Goal: Information Seeking & Learning: Learn about a topic

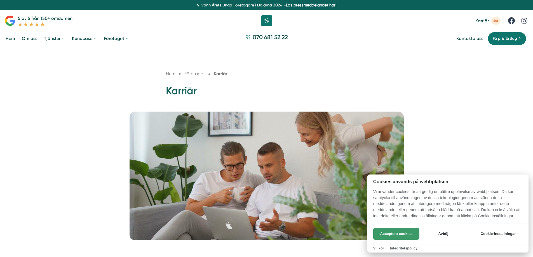
click at [397, 237] on button "Acceptera cookies" at bounding box center [397, 234] width 46 height 12
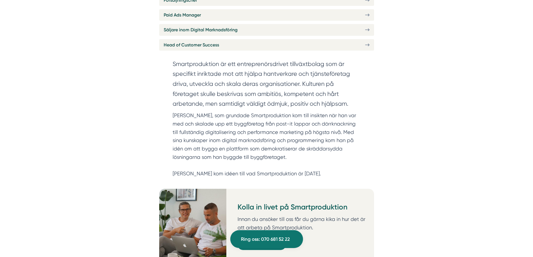
scroll to position [280, 0]
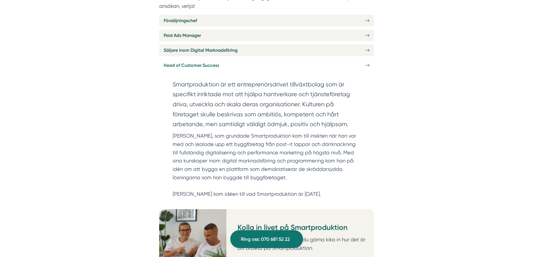
click at [238, 60] on link "Head of Customer Success" at bounding box center [266, 65] width 215 height 11
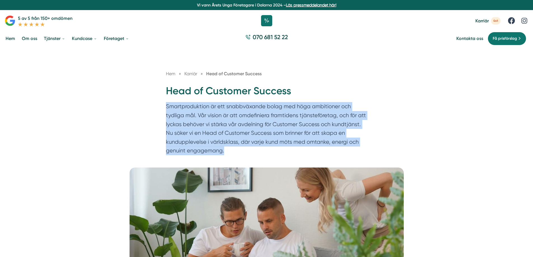
drag, startPoint x: 167, startPoint y: 105, endPoint x: 345, endPoint y: 150, distance: 184.1
click at [345, 150] on p "Smartproduktion är ett snabbväxande bolag med höga ambitioner och tydliga mål. …" at bounding box center [267, 130] width 202 height 56
click at [311, 155] on p "Smartproduktion är ett snabbväxande bolag med höga ambitioner och tydliga mål. …" at bounding box center [267, 130] width 202 height 56
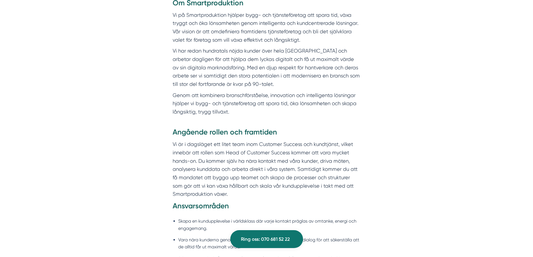
scroll to position [308, 0]
drag, startPoint x: 176, startPoint y: 144, endPoint x: 308, endPoint y: 145, distance: 132.5
click at [308, 145] on p "Vi är i dagsläget ett litet team inom Customer Success och kundtjänst, vilket i…" at bounding box center [267, 169] width 188 height 58
click at [295, 170] on p "Vi är i dagsläget ett litet team inom Customer Success och kundtjänst, vilket i…" at bounding box center [267, 169] width 188 height 58
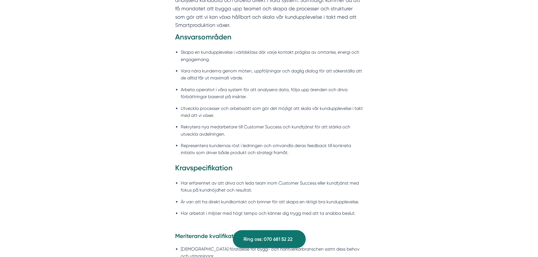
scroll to position [476, 0]
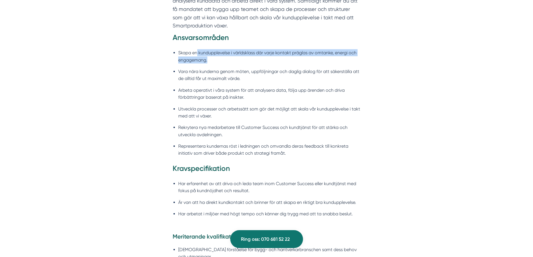
drag, startPoint x: 226, startPoint y: 55, endPoint x: 251, endPoint y: 58, distance: 24.8
click at [251, 58] on li "Skapa en kundupplevelse i världsklass där varje kontakt präglas av omtanke, ene…" at bounding box center [269, 56] width 183 height 14
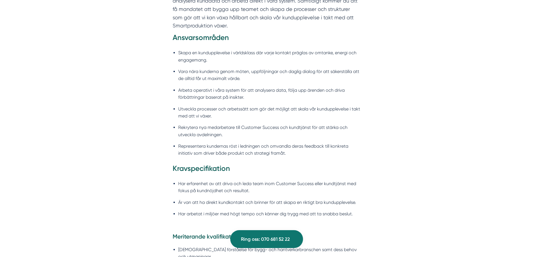
click at [224, 73] on li "Vara nära kunderna genom möten, uppföljningar och daglig dialog för att säkerst…" at bounding box center [269, 75] width 183 height 14
drag, startPoint x: 188, startPoint y: 71, endPoint x: 241, endPoint y: 71, distance: 52.4
click at [241, 71] on li "Vara nära kunderna genom möten, uppföljningar och daglig dialog för att säkerst…" at bounding box center [269, 75] width 183 height 14
click at [256, 79] on li "Vara nära kunderna genom möten, uppföljningar och daglig dialog för att säkerst…" at bounding box center [269, 75] width 183 height 14
drag, startPoint x: 180, startPoint y: 71, endPoint x: 330, endPoint y: 69, distance: 149.6
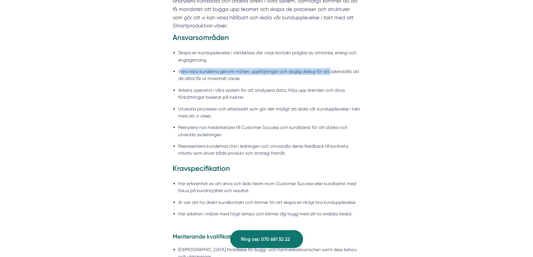
click at [330, 69] on li "Vara nära kunderna genom möten, uppföljningar och daglig dialog för att säkerst…" at bounding box center [269, 75] width 183 height 14
click at [289, 76] on li "Vara nära kunderna genom möten, uppföljningar och daglig dialog för att säkerst…" at bounding box center [269, 75] width 183 height 14
drag, startPoint x: 213, startPoint y: 78, endPoint x: 283, endPoint y: 76, distance: 69.5
click at [283, 76] on li "Vara nära kunderna genom möten, uppföljningar och daglig dialog för att säkerst…" at bounding box center [269, 75] width 183 height 14
drag, startPoint x: 279, startPoint y: 79, endPoint x: 248, endPoint y: 88, distance: 31.9
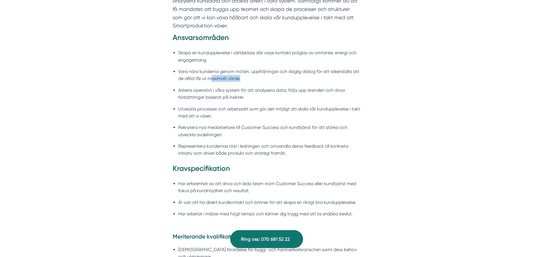
click at [278, 80] on li "Vara nära kunderna genom möten, uppföljningar och daglig dialog för att säkerst…" at bounding box center [269, 75] width 183 height 14
drag, startPoint x: 212, startPoint y: 92, endPoint x: 225, endPoint y: 90, distance: 13.3
click at [219, 91] on li "Arbeta operativt i våra system för att analysera data, följa upp ärenden och dr…" at bounding box center [269, 94] width 183 height 14
click at [249, 87] on li "Arbeta operativt i våra system för att analysera data, följa upp ärenden och dr…" at bounding box center [269, 94] width 183 height 14
click at [289, 85] on ul "Skapa en kundupplevelse i världsklass där varje kontakt präglas av omtanke, ene…" at bounding box center [267, 105] width 188 height 118
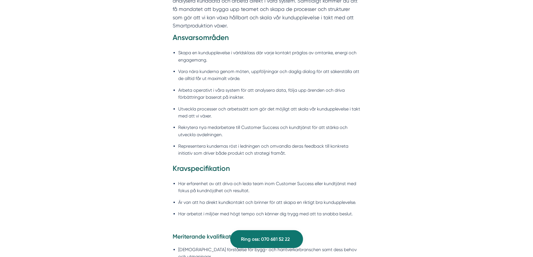
click at [179, 108] on li "Utveckla processer och arbetssätt som gör det möjligt att skala vår kunduppleve…" at bounding box center [269, 113] width 183 height 14
click at [255, 102] on ul "Skapa en kundupplevelse i världsklass där varje kontakt präglas av omtanke, ene…" at bounding box center [267, 105] width 188 height 118
drag, startPoint x: 215, startPoint y: 110, endPoint x: 227, endPoint y: 109, distance: 11.8
click at [216, 110] on li "Utveckla processer och arbetssätt som gör det möjligt att skala vår kunduppleve…" at bounding box center [269, 113] width 183 height 14
drag, startPoint x: 267, startPoint y: 104, endPoint x: 271, endPoint y: 104, distance: 4.0
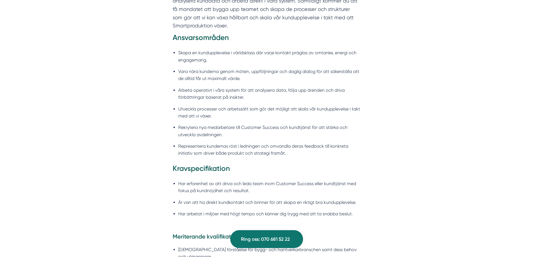
click at [268, 104] on ul "Skapa en kundupplevelse i världsklass där varje kontakt präglas av omtanke, ene…" at bounding box center [267, 105] width 188 height 118
click at [324, 103] on ul "Skapa en kundupplevelse i världsklass där varje kontakt präglas av omtanke, ene…" at bounding box center [267, 105] width 188 height 118
click at [199, 118] on li "Utveckla processer och arbetssätt som gör det möjligt att skala vår kunduppleve…" at bounding box center [269, 113] width 183 height 14
drag, startPoint x: 192, startPoint y: 127, endPoint x: 218, endPoint y: 124, distance: 26.2
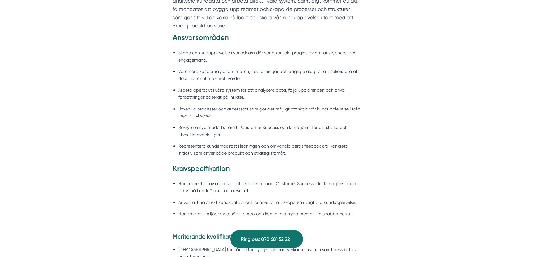
click at [203, 125] on li "Rekrytera nya medarbetare till Customer Success och kundtjänst för att stärka o…" at bounding box center [269, 131] width 183 height 14
click at [237, 125] on li "Rekrytera nya medarbetare till Customer Success och kundtjänst för att stärka o…" at bounding box center [269, 131] width 183 height 14
drag, startPoint x: 262, startPoint y: 123, endPoint x: 287, endPoint y: 123, distance: 24.9
click at [270, 123] on ul "Skapa en kundupplevelse i världsklass där varje kontakt präglas av omtanke, ene…" at bounding box center [267, 105] width 188 height 118
click at [318, 125] on li "Rekrytera nya medarbetare till Customer Success och kundtjänst för att stärka o…" at bounding box center [269, 131] width 183 height 14
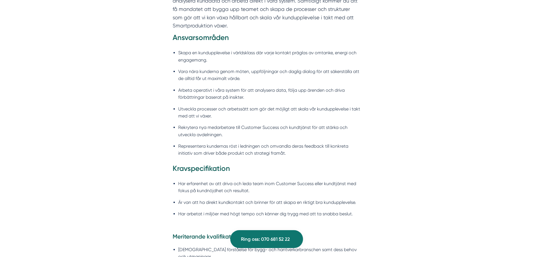
drag, startPoint x: 330, startPoint y: 125, endPoint x: 338, endPoint y: 127, distance: 7.4
click at [333, 126] on li "Rekrytera nya medarbetare till Customer Success och kundtjänst för att stärka o…" at bounding box center [269, 131] width 183 height 14
click at [343, 127] on li "Rekrytera nya medarbetare till Customer Success och kundtjänst för att stärka o…" at bounding box center [269, 131] width 183 height 14
drag, startPoint x: 348, startPoint y: 127, endPoint x: 328, endPoint y: 133, distance: 21.1
click at [346, 128] on li "Rekrytera nya medarbetare till Customer Success och kundtjänst för att stärka o…" at bounding box center [269, 131] width 183 height 14
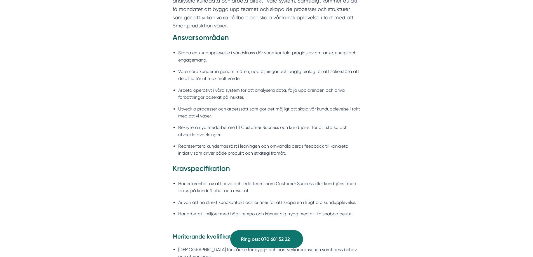
click at [190, 134] on li "Rekrytera nya medarbetare till Customer Success och kundtjänst för att stärka o…" at bounding box center [269, 131] width 183 height 14
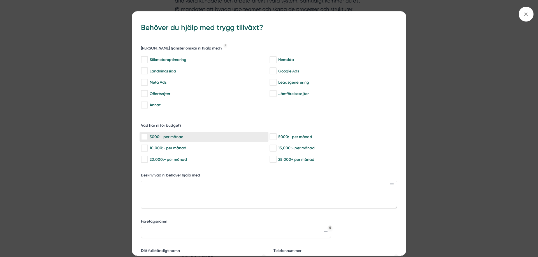
drag, startPoint x: 204, startPoint y: 138, endPoint x: 198, endPoint y: 142, distance: 6.8
click at [204, 139] on div "3000:- per månad" at bounding box center [204, 137] width 126 height 6
click at [147, 139] on input "3000:- per månad" at bounding box center [144, 137] width 6 height 6
checkbox input "true"
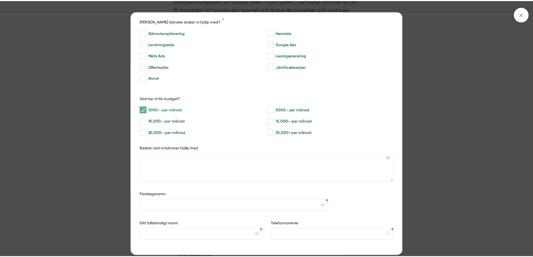
scroll to position [65, 0]
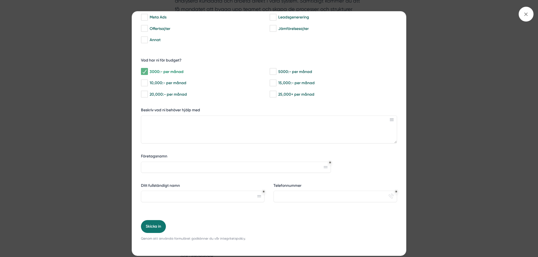
drag, startPoint x: 454, startPoint y: 115, endPoint x: 453, endPoint y: 107, distance: 7.9
click at [453, 115] on div "bbc9b822-b2c6-488a-ab3e-9a2d59e49c7c Behöver du hjälp med trygg tillväxt? Vilka…" at bounding box center [269, 128] width 538 height 257
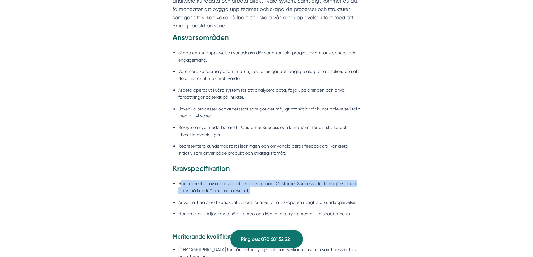
drag, startPoint x: 180, startPoint y: 179, endPoint x: 261, endPoint y: 192, distance: 81.9
click at [261, 192] on ul "Har erfarenhet av att driva och leda team inom Customer Success eller kundtjäns…" at bounding box center [267, 201] width 188 height 48
click at [259, 194] on li "Har erfarenhet av att driva och leda team inom Customer Success eller kundtjäns…" at bounding box center [269, 187] width 183 height 14
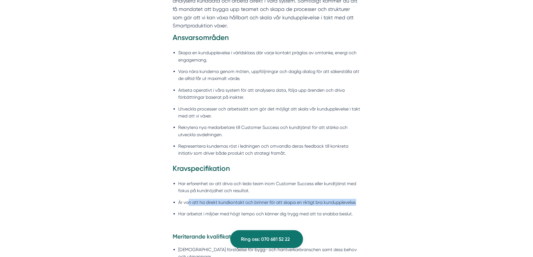
drag, startPoint x: 190, startPoint y: 199, endPoint x: 369, endPoint y: 203, distance: 179.0
click at [367, 201] on div "Angående rollen och framtiden Vi är i dagsläget ett litet team inom Customer Su…" at bounding box center [266, 96] width 215 height 274
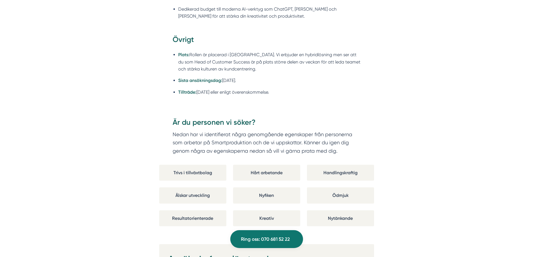
scroll to position [896, 0]
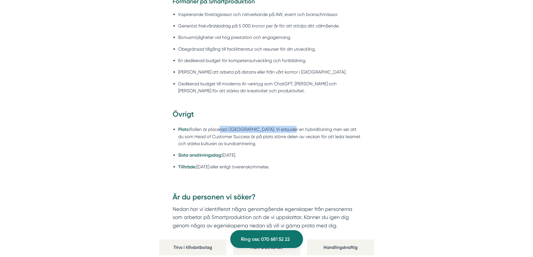
drag, startPoint x: 218, startPoint y: 123, endPoint x: 288, endPoint y: 123, distance: 70.6
click at [288, 126] on li "Plats: Rollen är placerad i Stockholm. Vi erbjuder en hybridlösning men ser att…" at bounding box center [269, 136] width 183 height 21
click at [311, 155] on ul "Plats: Rollen är placerad i Stockholm. Vi erbjuder en hybridlösning men ser att…" at bounding box center [267, 149] width 188 height 55
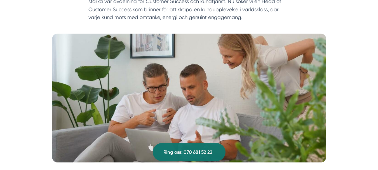
scroll to position [0, 0]
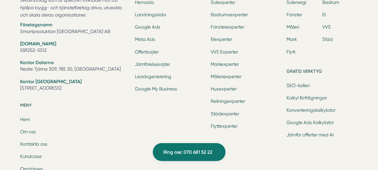
scroll to position [1812, 0]
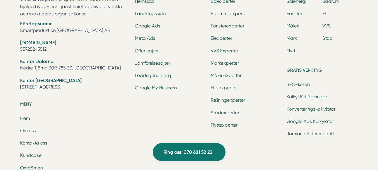
drag, startPoint x: 55, startPoint y: 48, endPoint x: 3, endPoint y: 50, distance: 51.5
click at [3, 50] on div "Ring oss 070 681 52 22 Smartproduktion är ett entreprenörsdrivet tillväxtbolag …" at bounding box center [189, 76] width 378 height 372
copy li "559252-5512"
click at [62, 96] on div "Smartproduktion är ett entreprenörsdrivet tillväxtbolag som är specifikt inrikt…" at bounding box center [74, 35] width 108 height 129
